Goal: Understand process/instructions: Learn how to perform a task or action

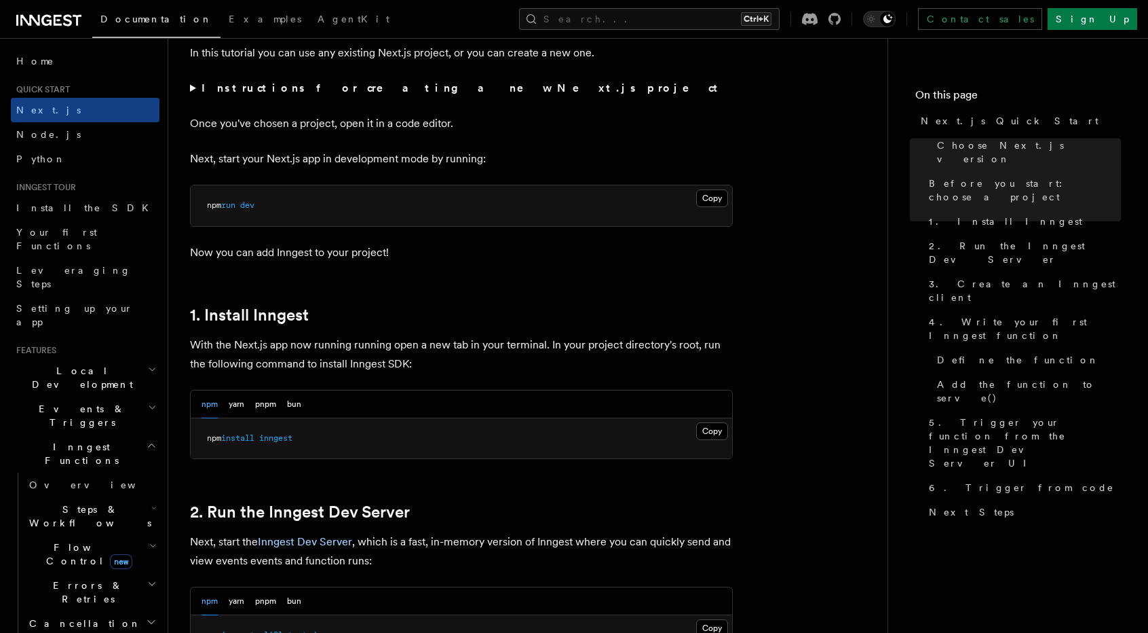
scroll to position [506, 0]
click at [275, 432] on span "inngest" at bounding box center [275, 437] width 33 height 10
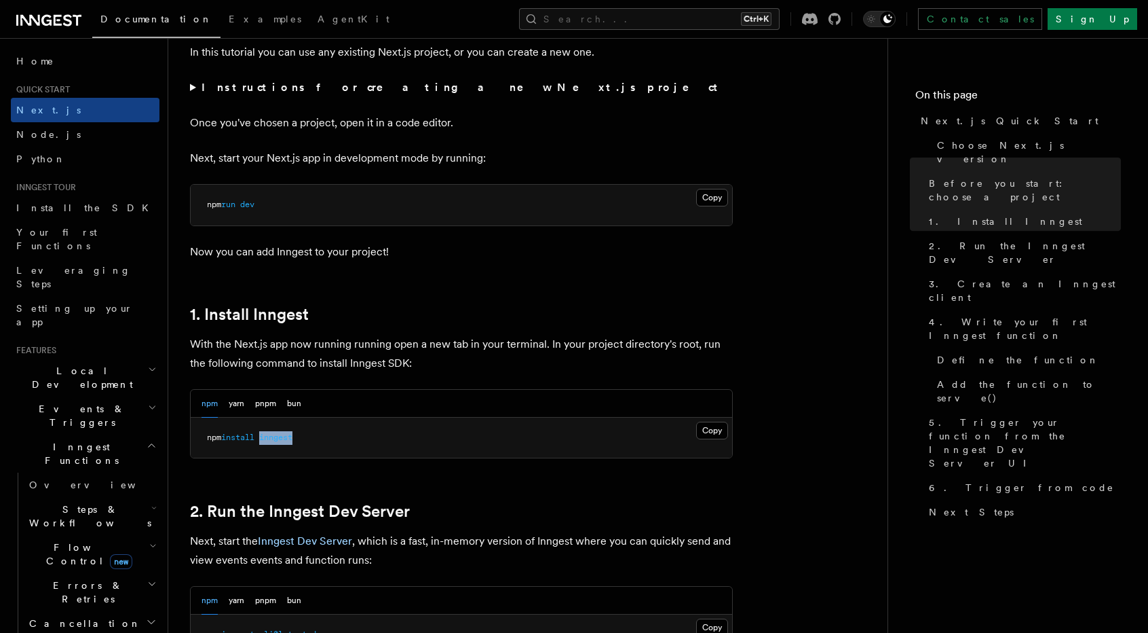
click at [275, 432] on span "inngest" at bounding box center [275, 437] width 33 height 10
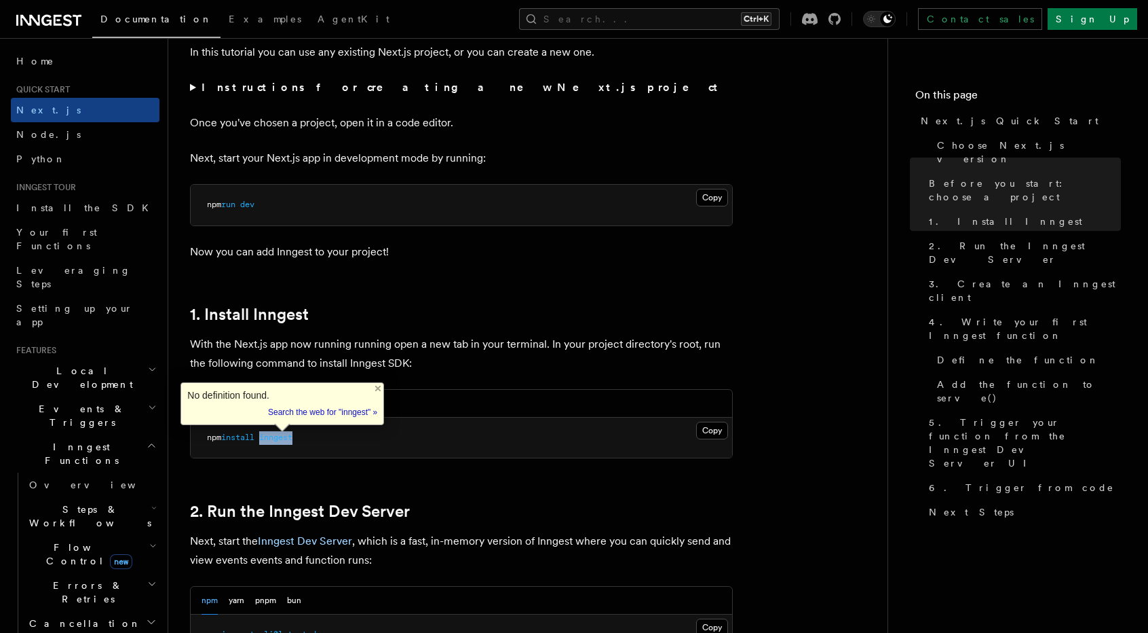
click at [370, 427] on pre "npm install inngest" at bounding box center [462, 437] width 542 height 41
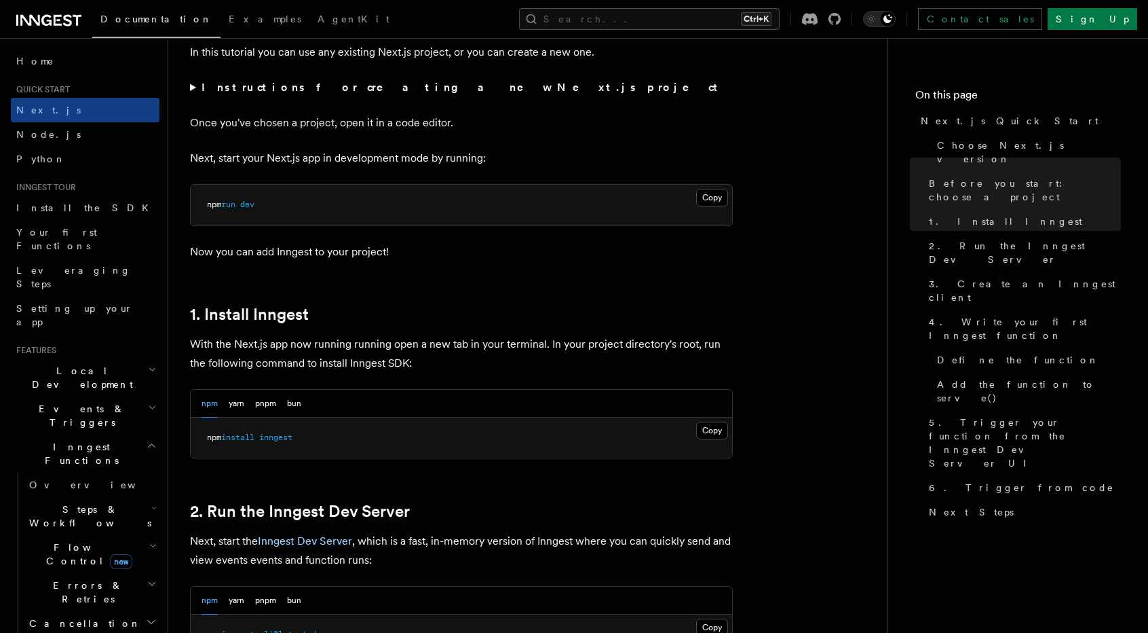
click at [301, 398] on button "bun" at bounding box center [294, 404] width 14 height 28
click at [274, 440] on pre "bun add inngest" at bounding box center [462, 437] width 542 height 41
copy article "bun add inngest"
